Goal: Obtain resource: Download file/media

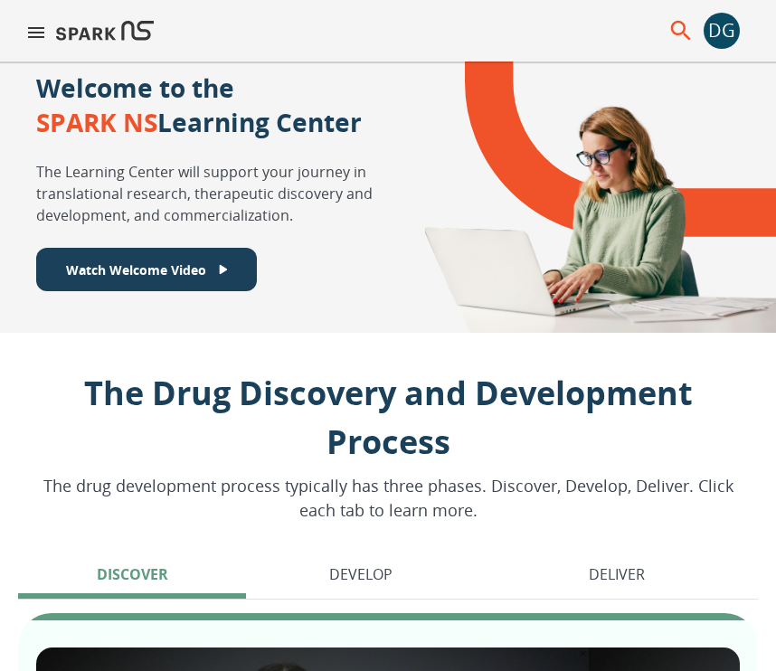
click at [731, 33] on div "DG" at bounding box center [721, 31] width 36 height 36
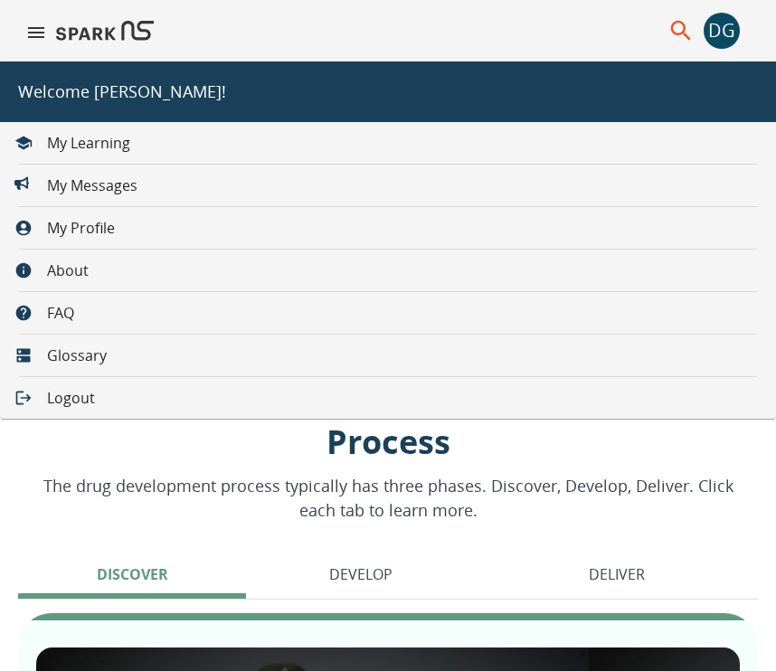
click at [111, 156] on li "My Learning" at bounding box center [72, 143] width 145 height 33
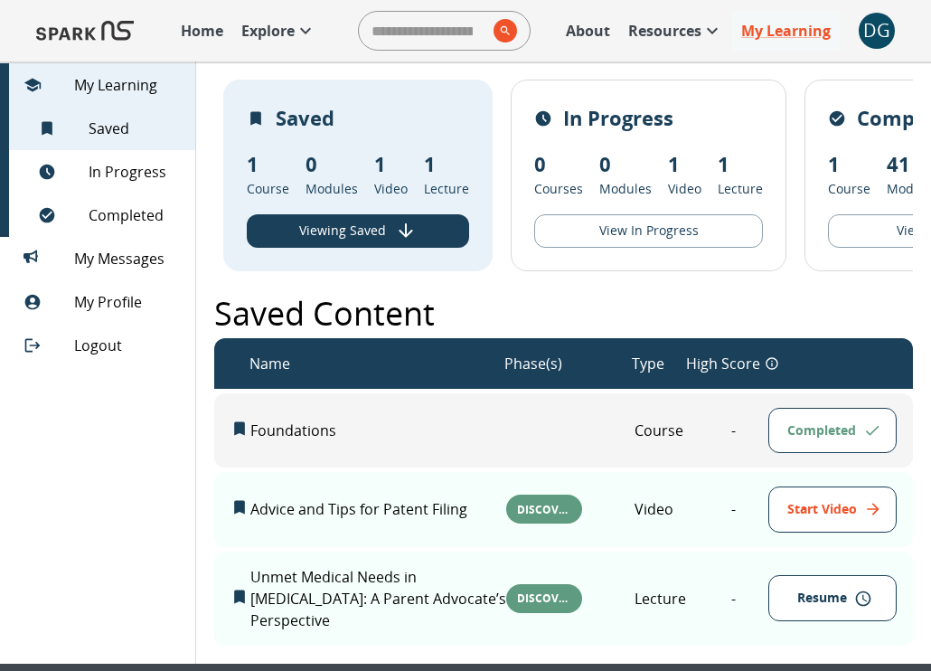
click at [775, 36] on div "DG" at bounding box center [877, 31] width 36 height 36
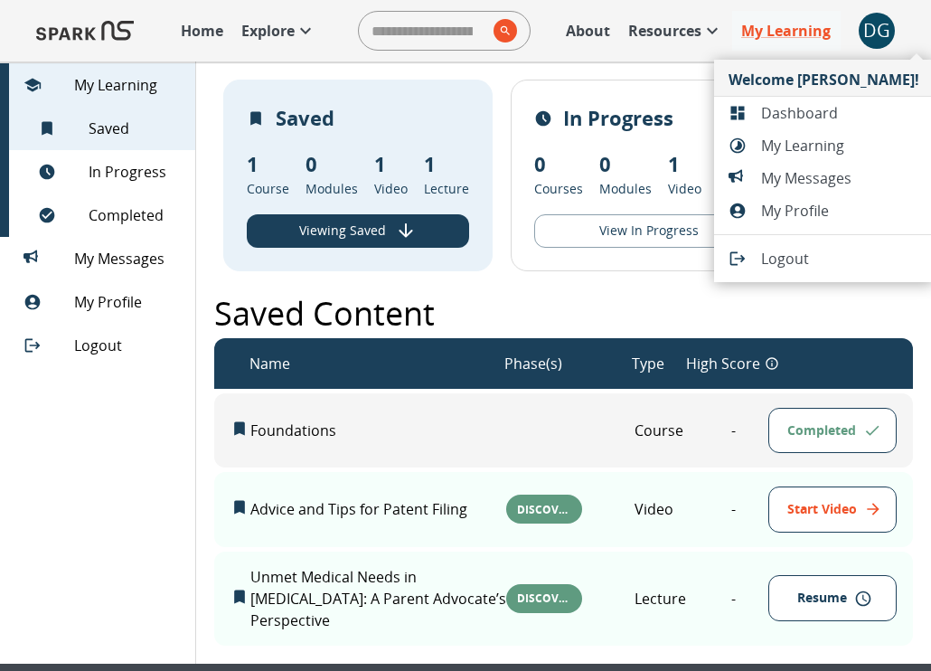
click at [775, 111] on span "Dashboard" at bounding box center [840, 113] width 158 height 22
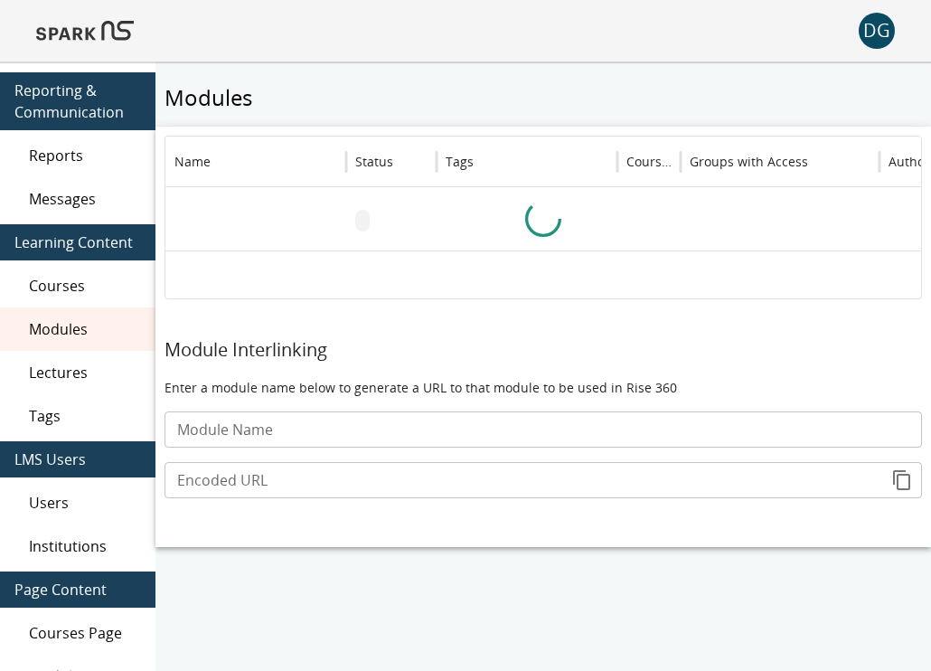
click at [66, 165] on span "Reports" at bounding box center [85, 156] width 112 height 22
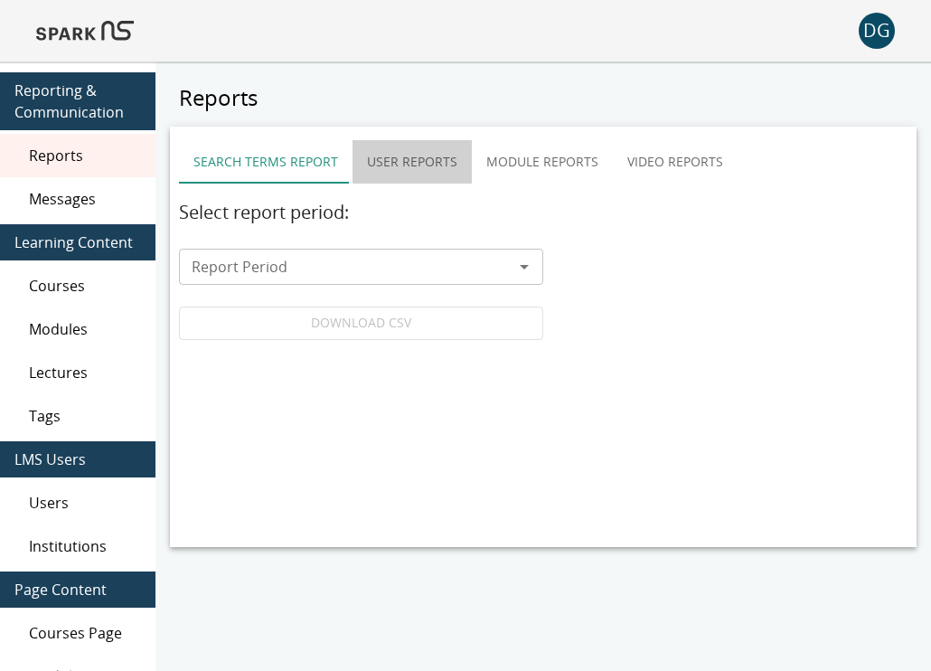
click at [432, 164] on button "User Reports" at bounding box center [412, 161] width 119 height 43
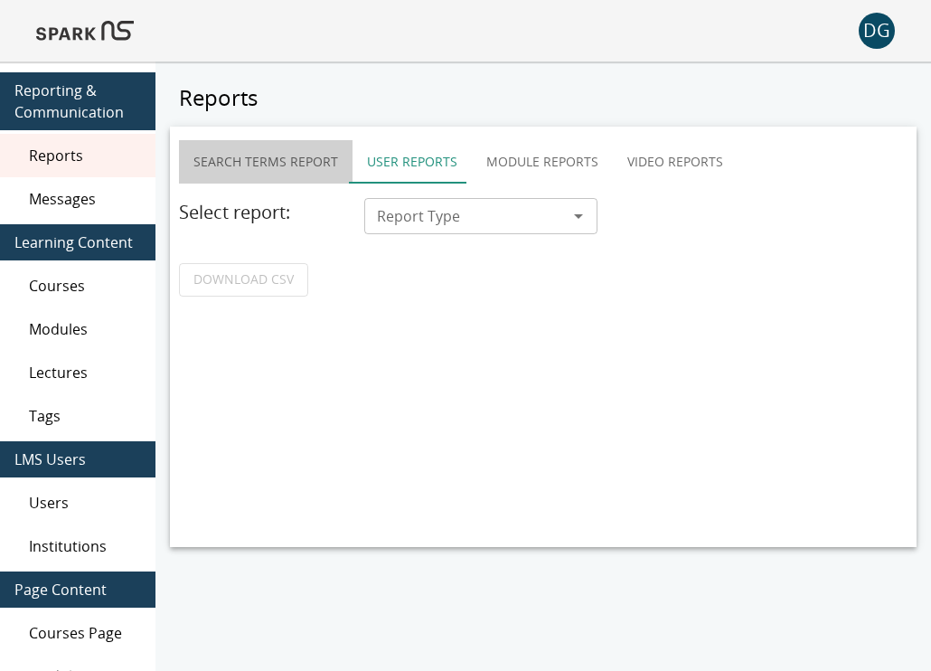
click at [311, 181] on button "Search Terms Report" at bounding box center [266, 161] width 174 height 43
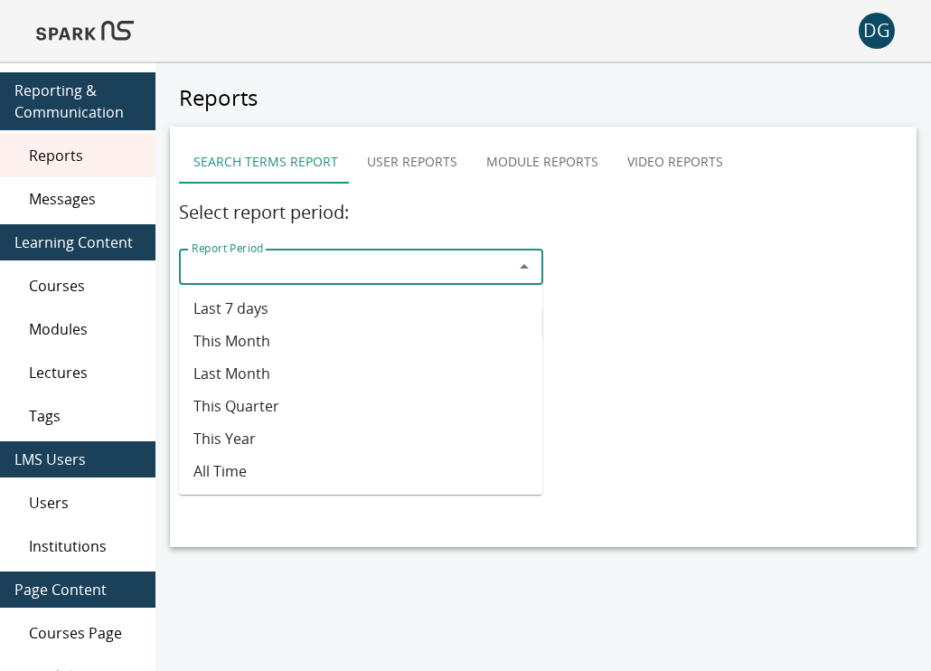
click at [278, 268] on input "Report Period" at bounding box center [346, 266] width 324 height 25
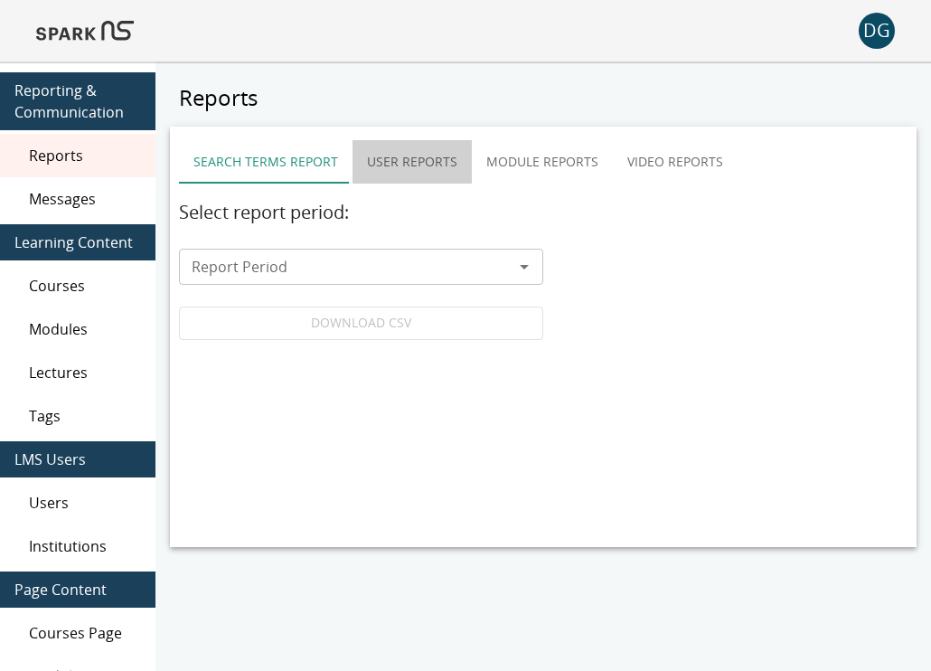
click at [428, 163] on button "User Reports" at bounding box center [412, 161] width 119 height 43
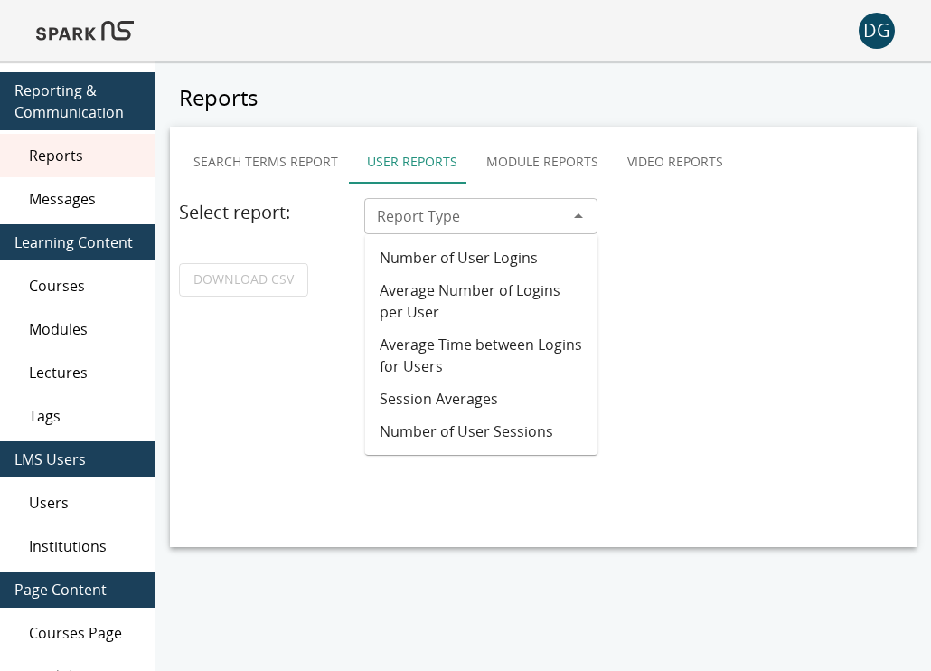
click at [429, 231] on div "Report Type" at bounding box center [480, 216] width 233 height 36
click at [458, 264] on li "Number of User Logins" at bounding box center [481, 257] width 233 height 33
type input "**********"
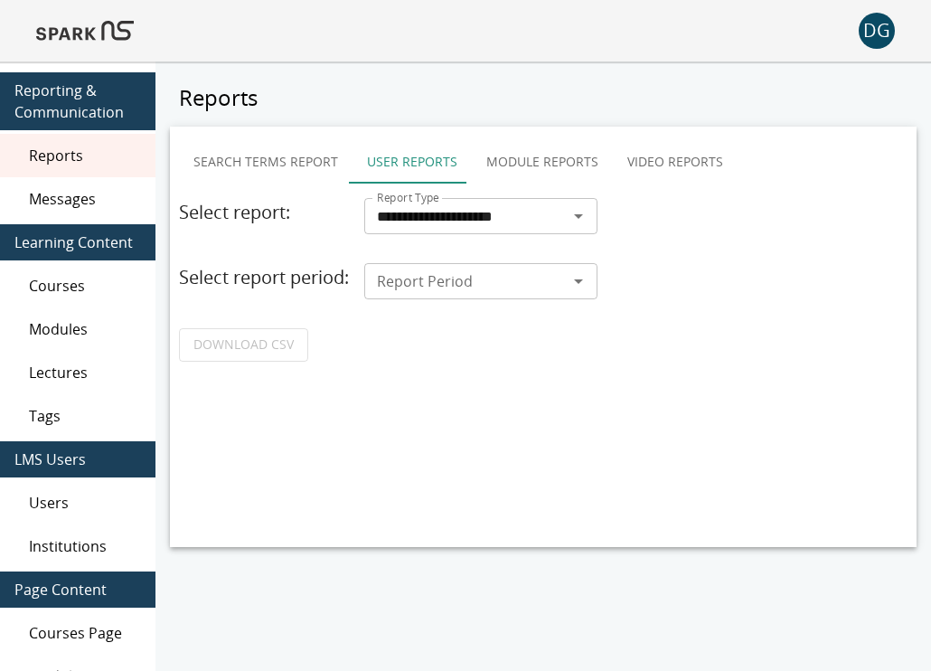
click at [456, 287] on input "Report Period" at bounding box center [466, 281] width 193 height 25
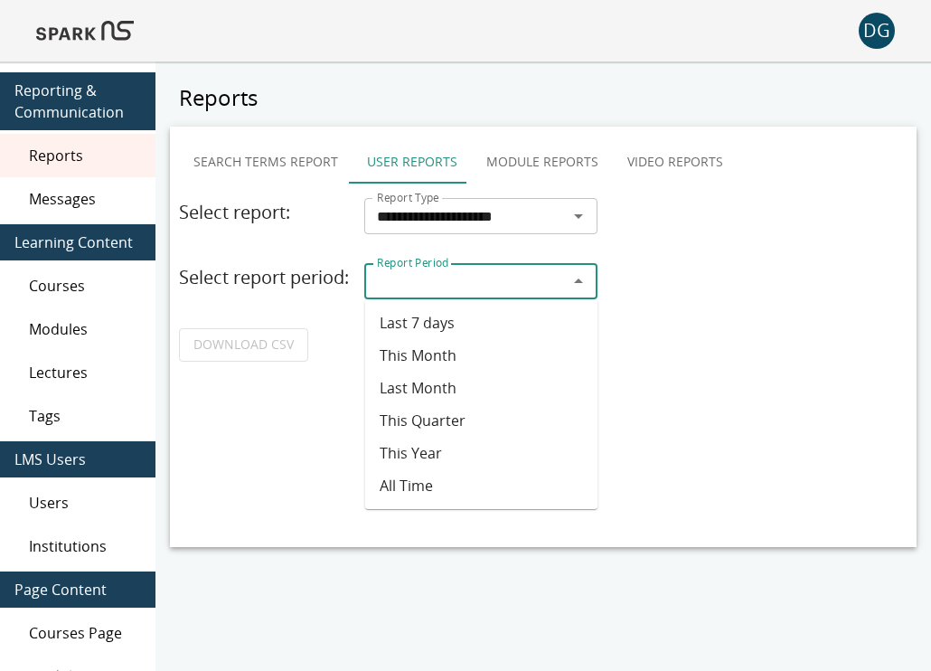
click at [429, 317] on li "Last 7 days" at bounding box center [481, 323] width 233 height 33
type input "**********"
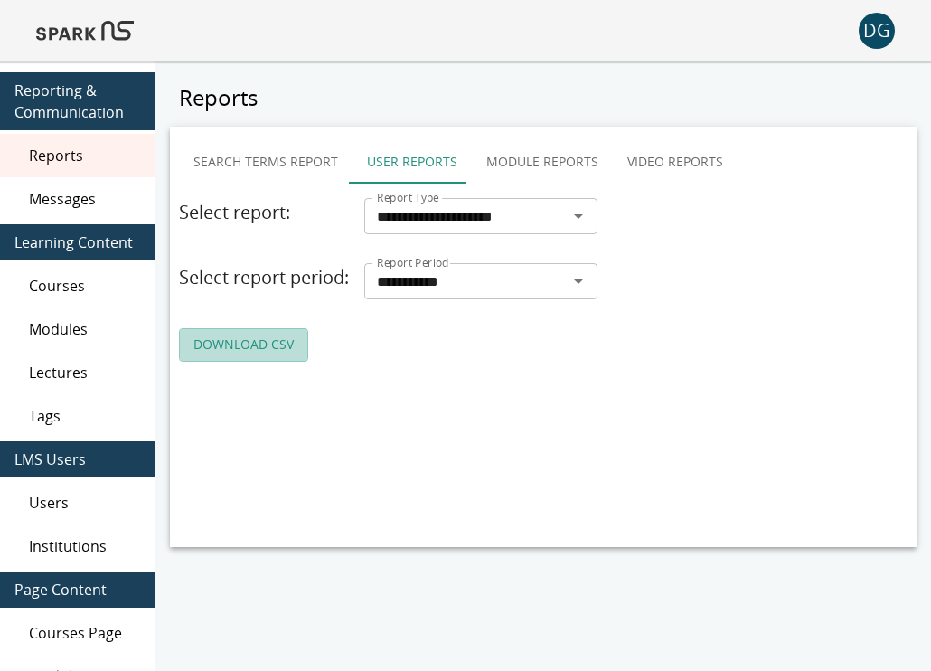
click at [243, 362] on link "DOWNLOAD CSV" at bounding box center [243, 344] width 129 height 33
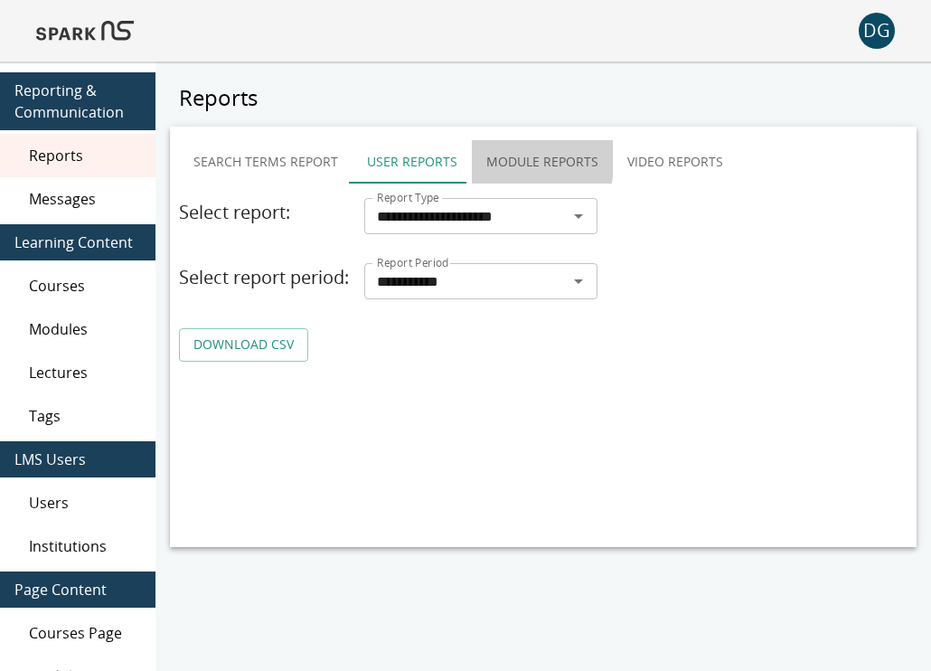
click at [500, 157] on button "Module Reports" at bounding box center [542, 161] width 141 height 43
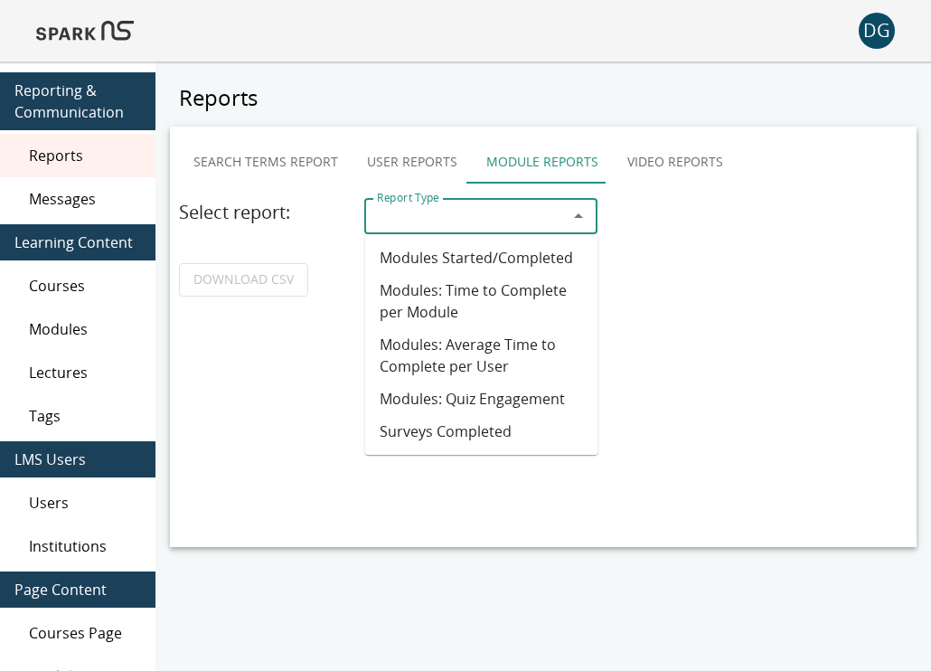
click at [457, 222] on input "Report Type" at bounding box center [466, 215] width 193 height 25
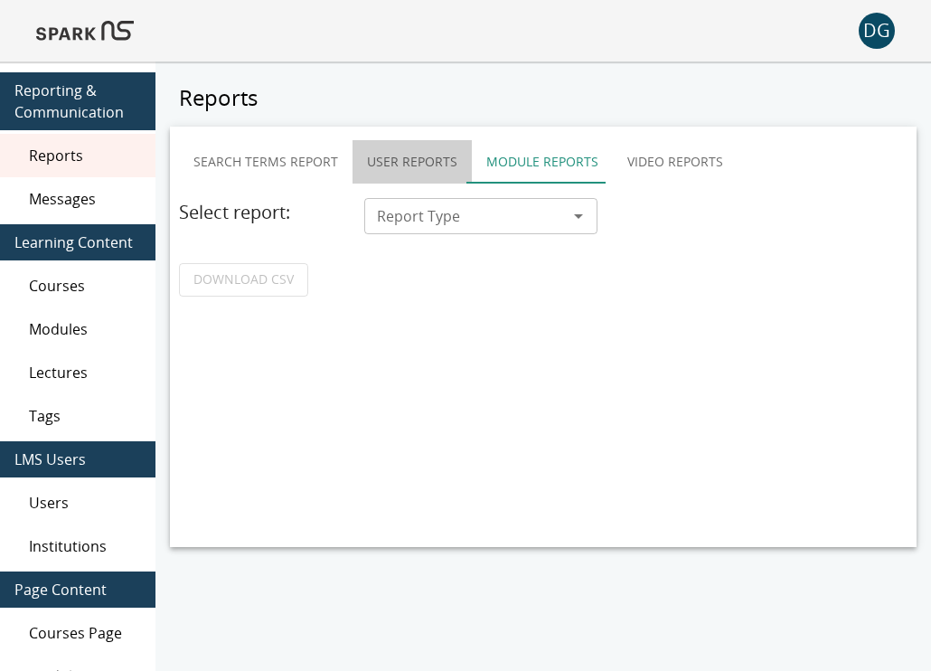
click at [414, 178] on button "User Reports" at bounding box center [412, 161] width 119 height 43
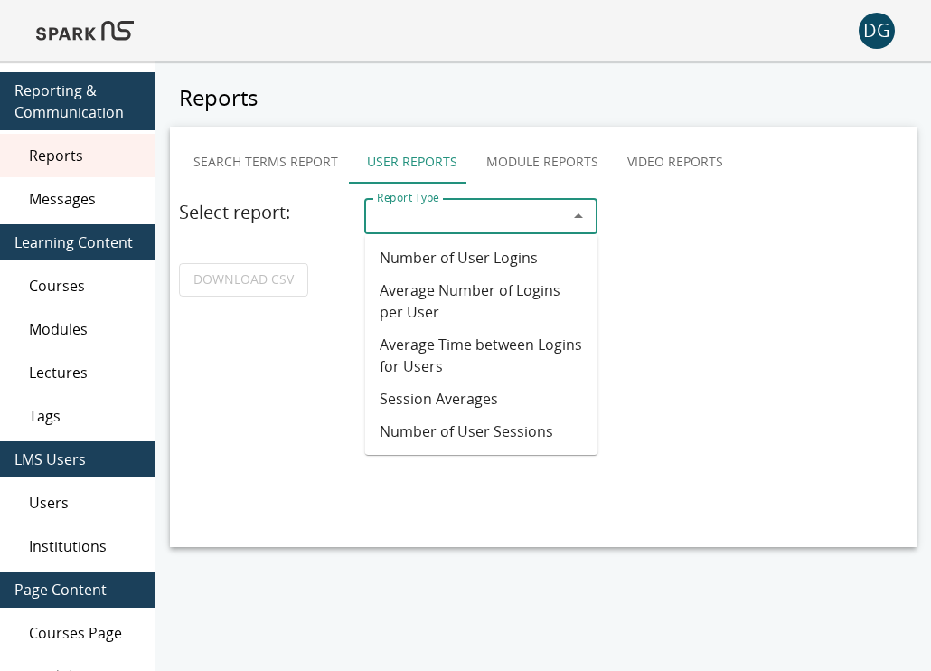
click at [423, 206] on div "Report Type Report Type" at bounding box center [480, 216] width 233 height 36
click at [447, 435] on li "Number of User Sessions" at bounding box center [481, 431] width 233 height 33
type input "**********"
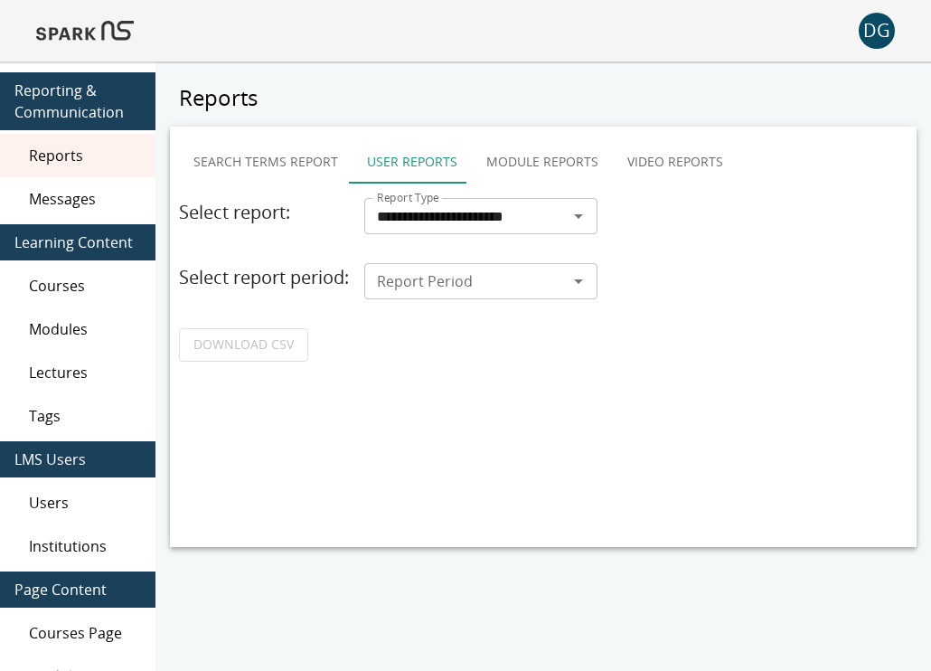
click at [457, 297] on div "Report Period" at bounding box center [480, 281] width 233 height 36
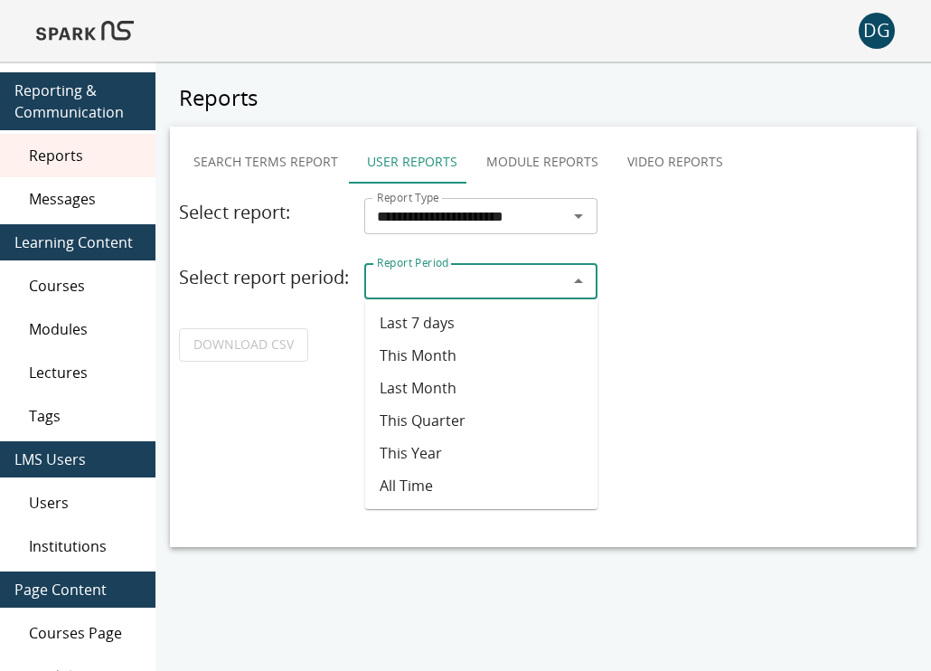
click at [429, 331] on li "Last 7 days" at bounding box center [481, 323] width 233 height 33
type input "**********"
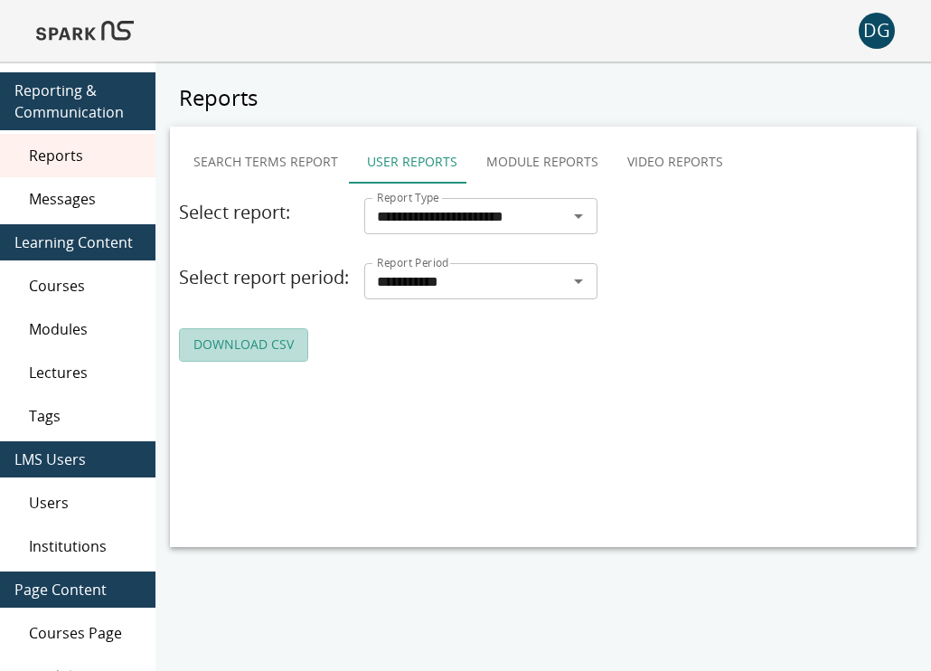
click at [254, 362] on link "DOWNLOAD CSV" at bounding box center [243, 344] width 129 height 33
click at [719, 260] on div "**********" at bounding box center [543, 280] width 729 height 164
